Goal: Task Accomplishment & Management: Manage account settings

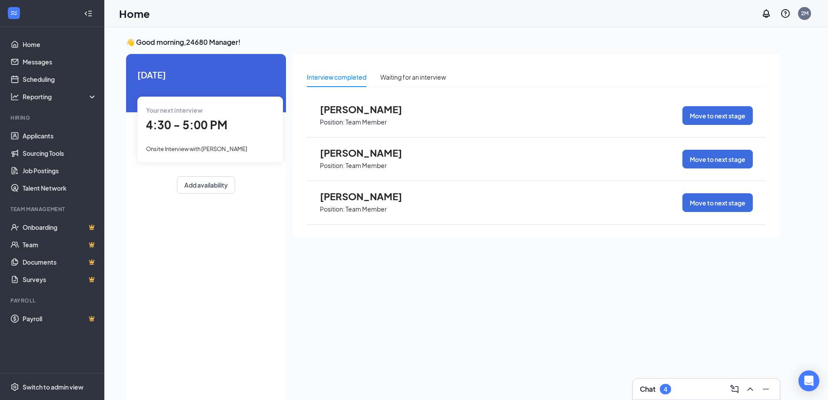
click at [200, 133] on div "4:30 - 5:00 PM" at bounding box center [210, 125] width 128 height 18
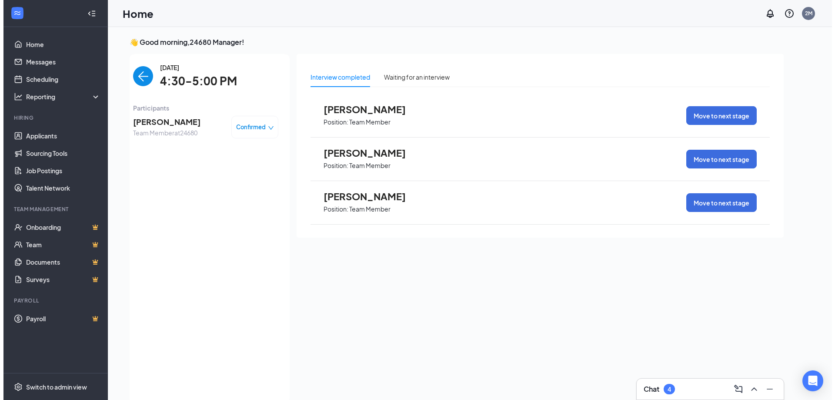
scroll to position [3, 0]
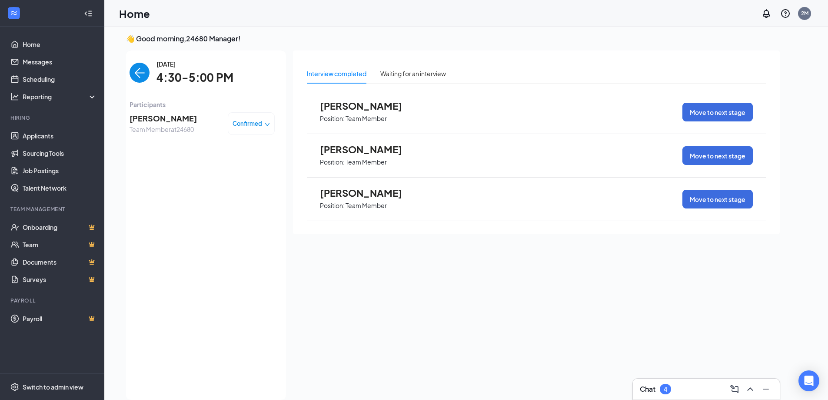
click at [177, 116] on span "[PERSON_NAME]" at bounding box center [163, 118] width 67 height 12
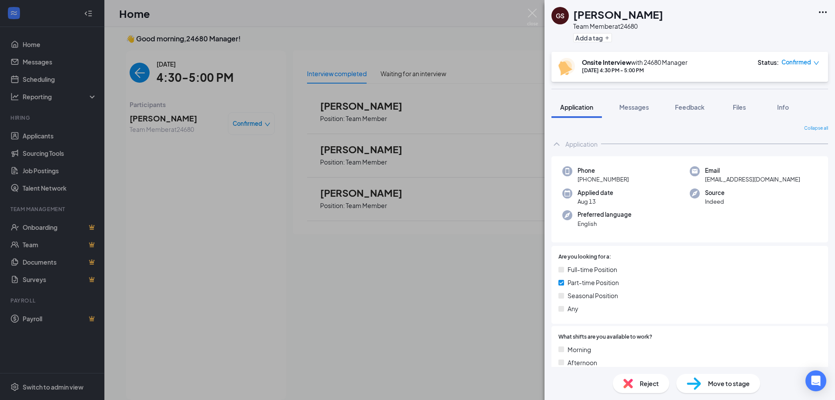
click at [822, 11] on icon "Ellipses" at bounding box center [822, 12] width 10 height 10
click at [765, 34] on link "View full application" at bounding box center [776, 32] width 94 height 9
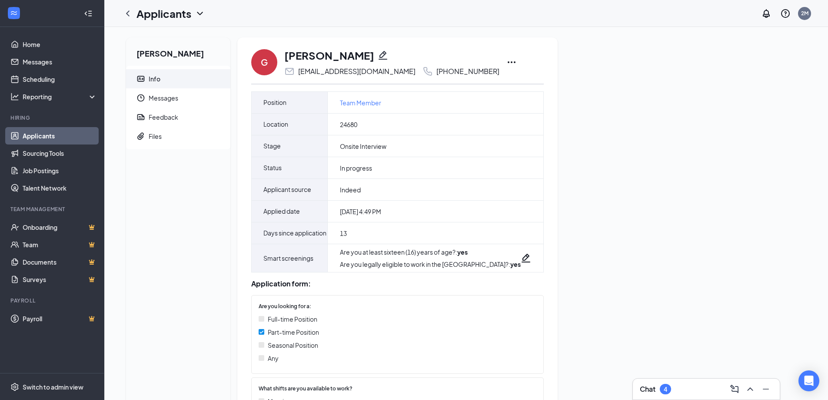
click at [506, 63] on icon "Ellipses" at bounding box center [511, 62] width 10 height 10
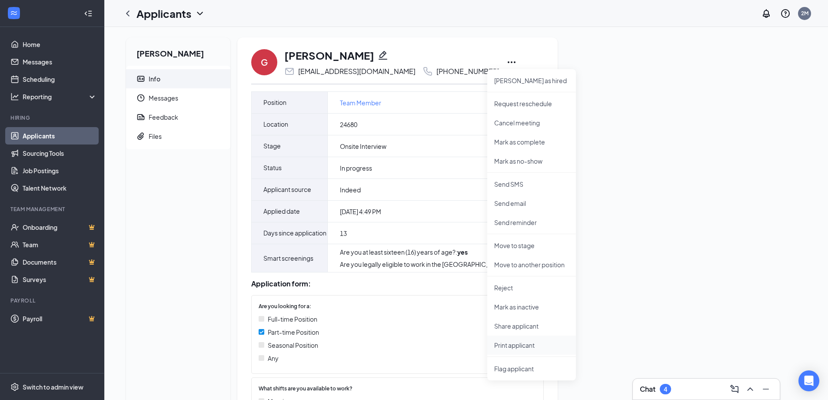
click at [508, 348] on p "Print applicant" at bounding box center [531, 344] width 75 height 9
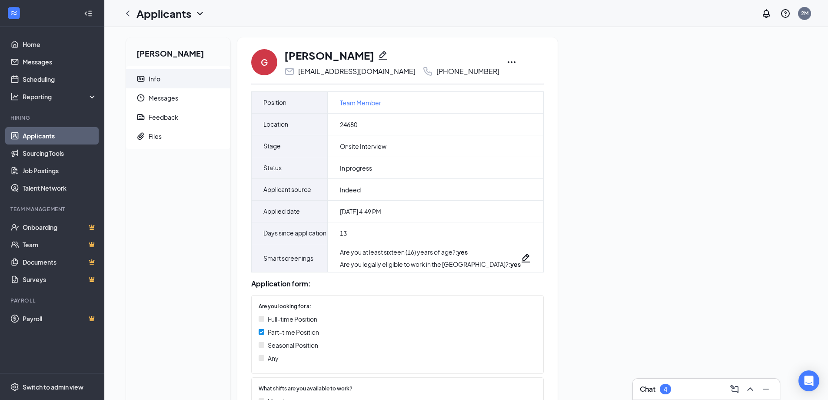
click at [506, 63] on icon "Ellipses" at bounding box center [511, 62] width 10 height 10
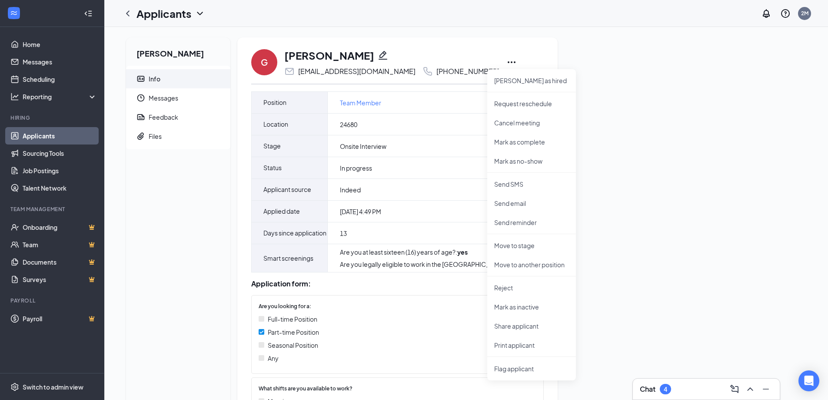
drag, startPoint x: 786, startPoint y: 53, endPoint x: 793, endPoint y: 2, distance: 51.4
click at [789, 48] on div "Gracie Skirvin Info Messages Feedback Files G Gracie Skirvin laurenskirvin1111@…" at bounding box center [466, 347] width 694 height 620
